Goal: Go to known website: Access a specific website the user already knows

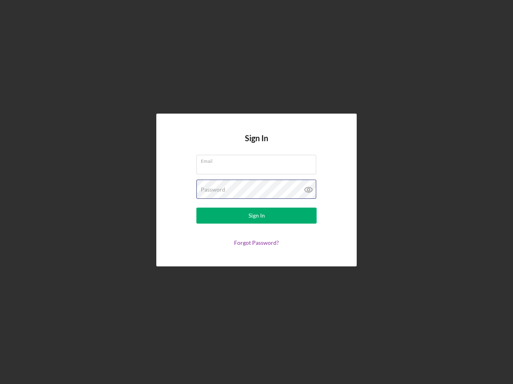
click at [256, 192] on div "Password" at bounding box center [256, 190] width 120 height 20
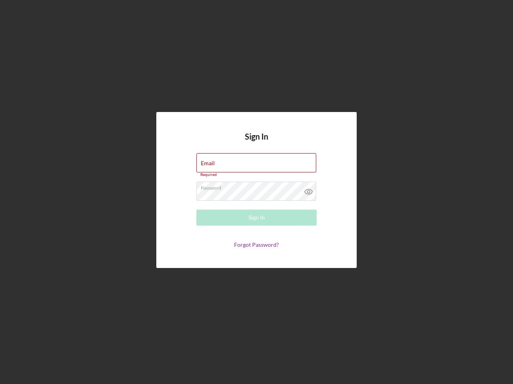
click at [308, 190] on icon at bounding box center [308, 192] width 20 height 20
